Goal: Use online tool/utility: Utilize a website feature to perform a specific function

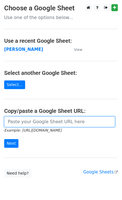
drag, startPoint x: 34, startPoint y: 122, endPoint x: 30, endPoint y: 128, distance: 6.8
click at [34, 122] on input "url" at bounding box center [59, 121] width 111 height 11
paste input "[URL][DOMAIN_NAME]"
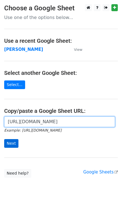
type input "[URL][DOMAIN_NAME]"
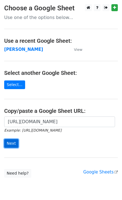
click at [14, 141] on input "Next" at bounding box center [11, 143] width 14 height 9
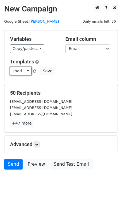
drag, startPoint x: 18, startPoint y: 73, endPoint x: 27, endPoint y: 78, distance: 10.1
click at [18, 73] on link "Load..." at bounding box center [21, 71] width 22 height 9
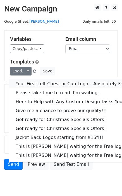
click at [27, 80] on link "Your First Left Chest or Cap Logo – Absolutely Free" at bounding box center [75, 83] width 133 height 9
